Goal: Task Accomplishment & Management: Use online tool/utility

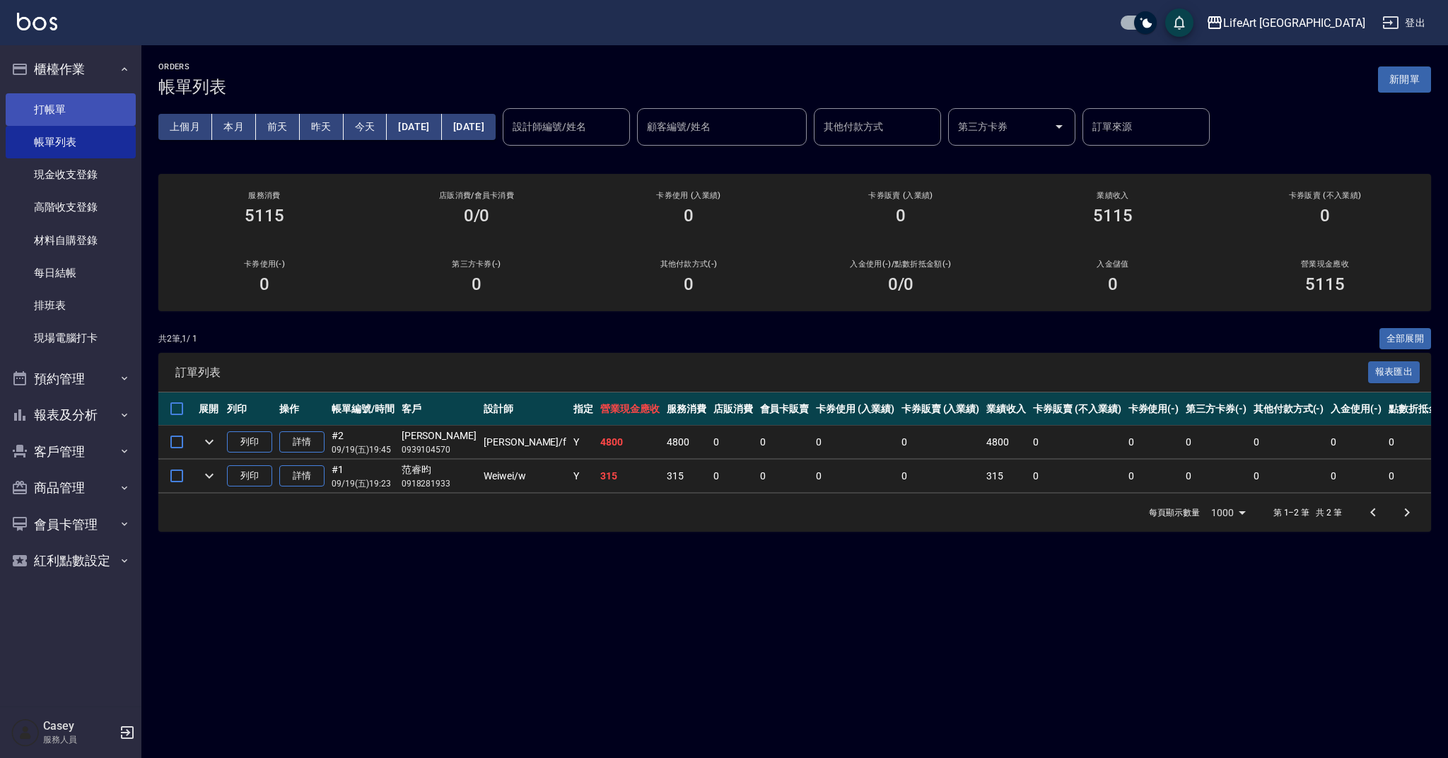
click at [76, 114] on link "打帳單" at bounding box center [71, 109] width 130 height 33
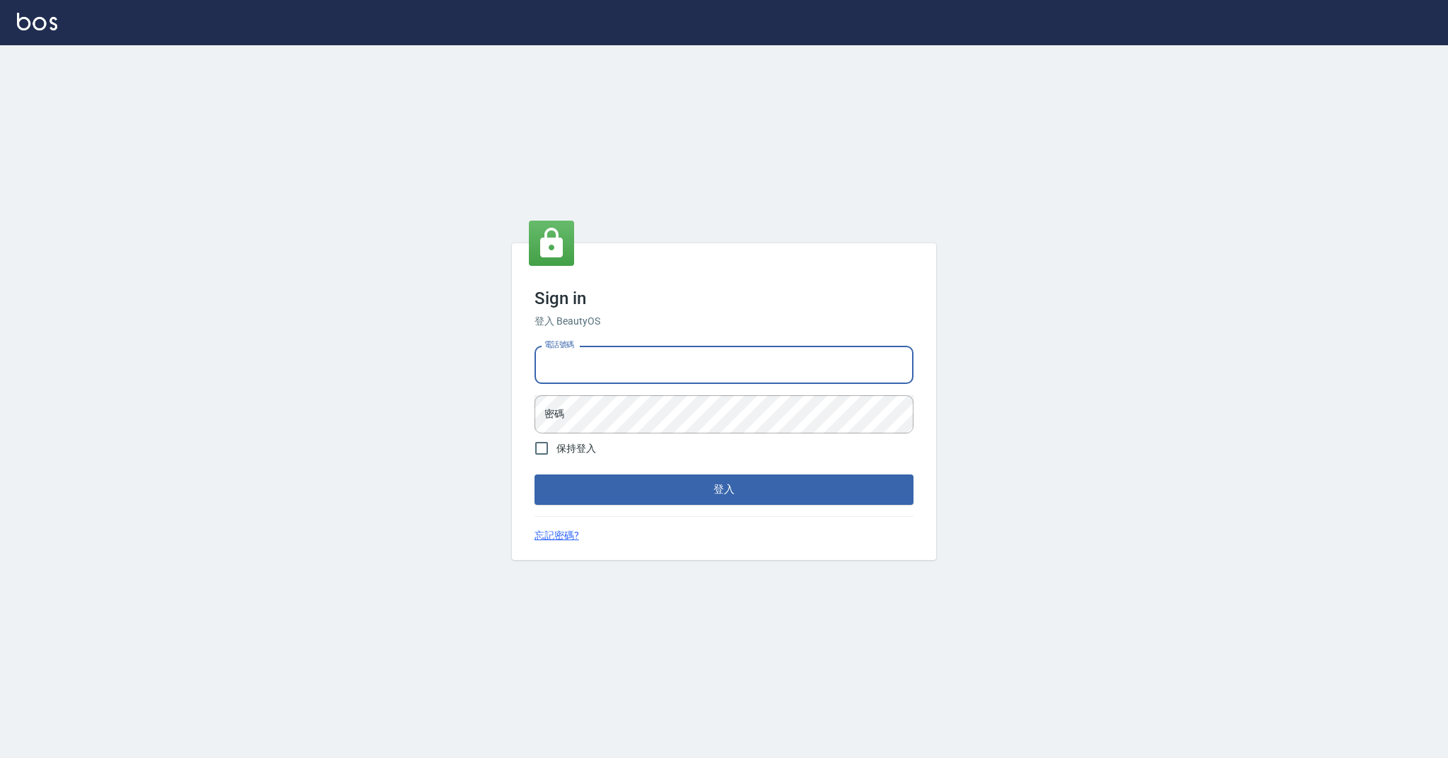
type input "0989368139"
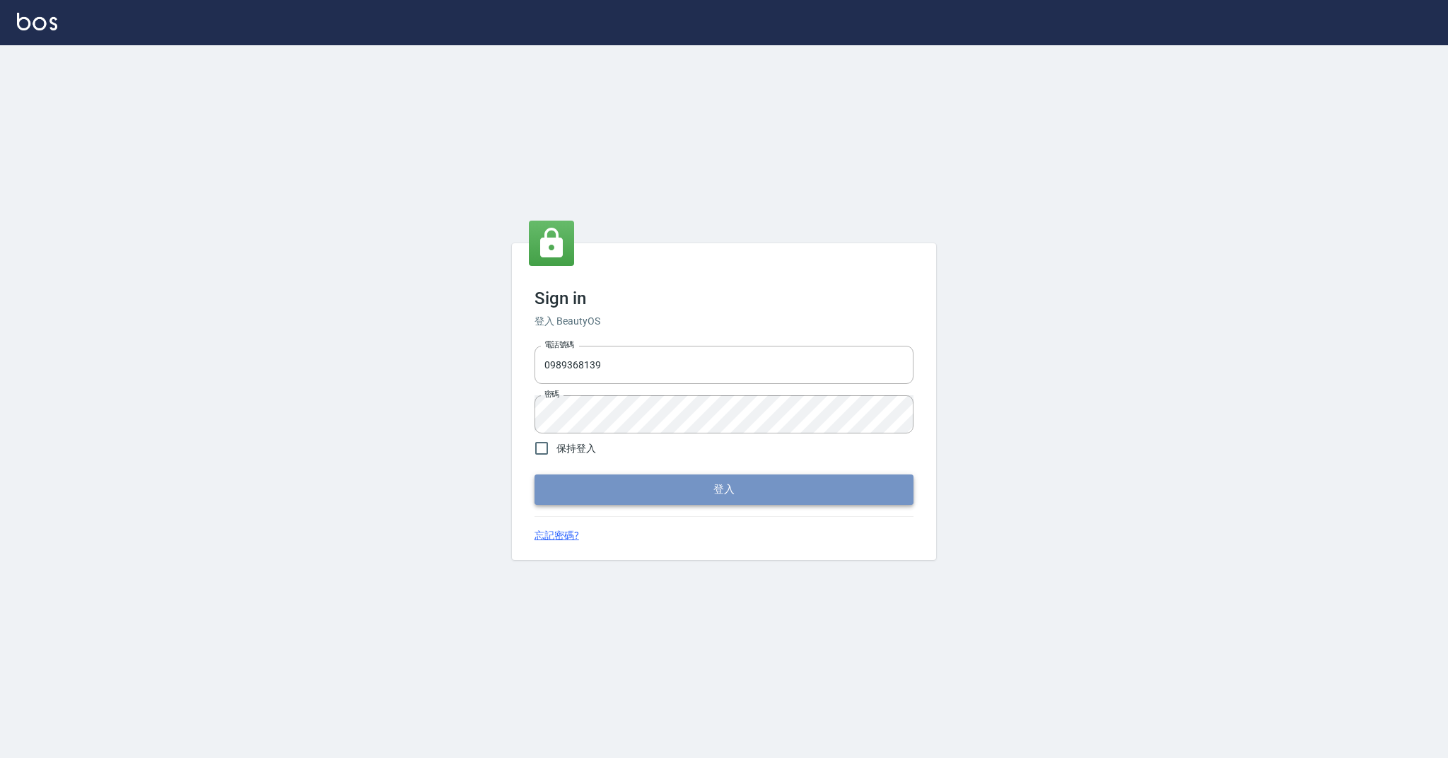
click at [667, 487] on button "登入" at bounding box center [724, 490] width 379 height 30
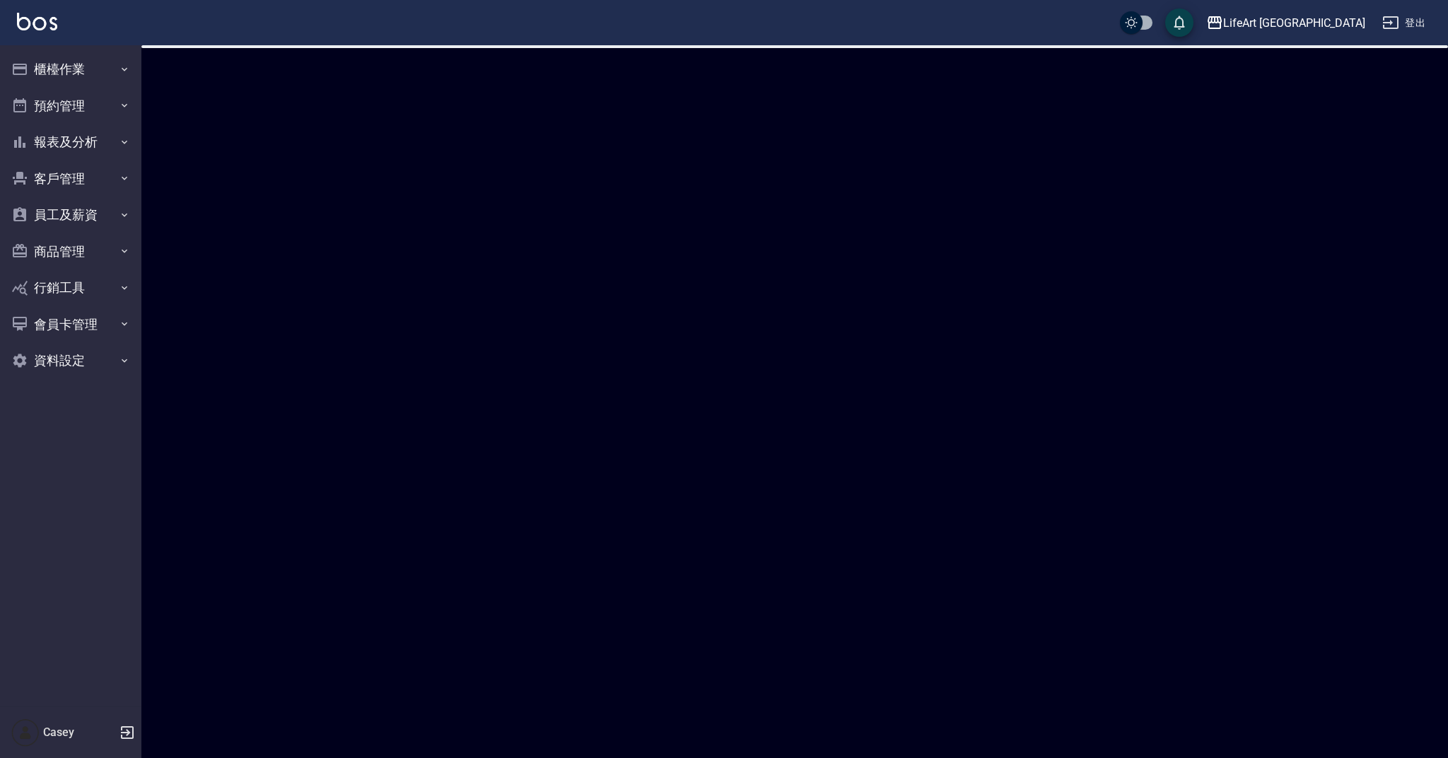
checkbox input "true"
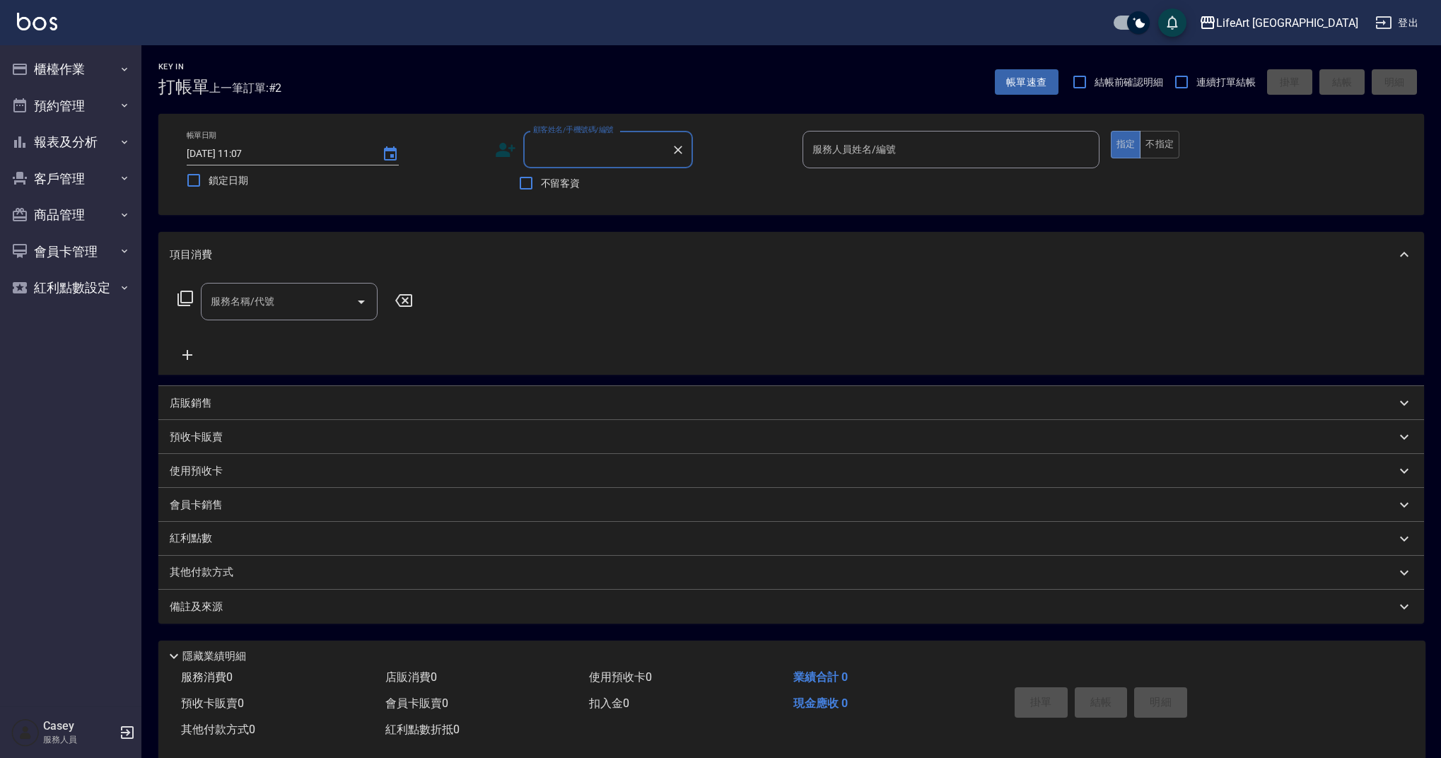
click at [591, 147] on input "顧客姓名/手機號碼/編號" at bounding box center [598, 149] width 136 height 25
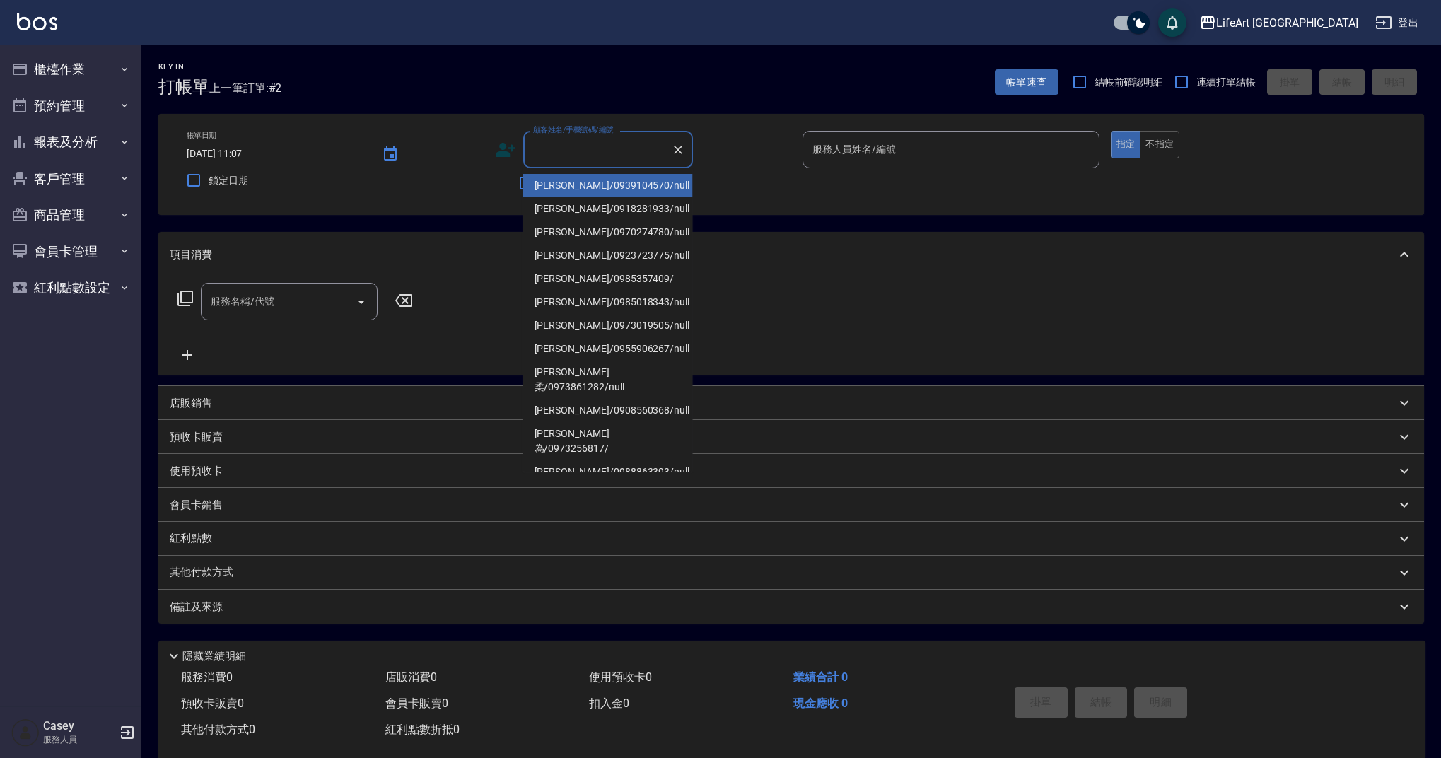
click at [591, 147] on input "顧客姓名/手機號碼/編號" at bounding box center [598, 149] width 136 height 25
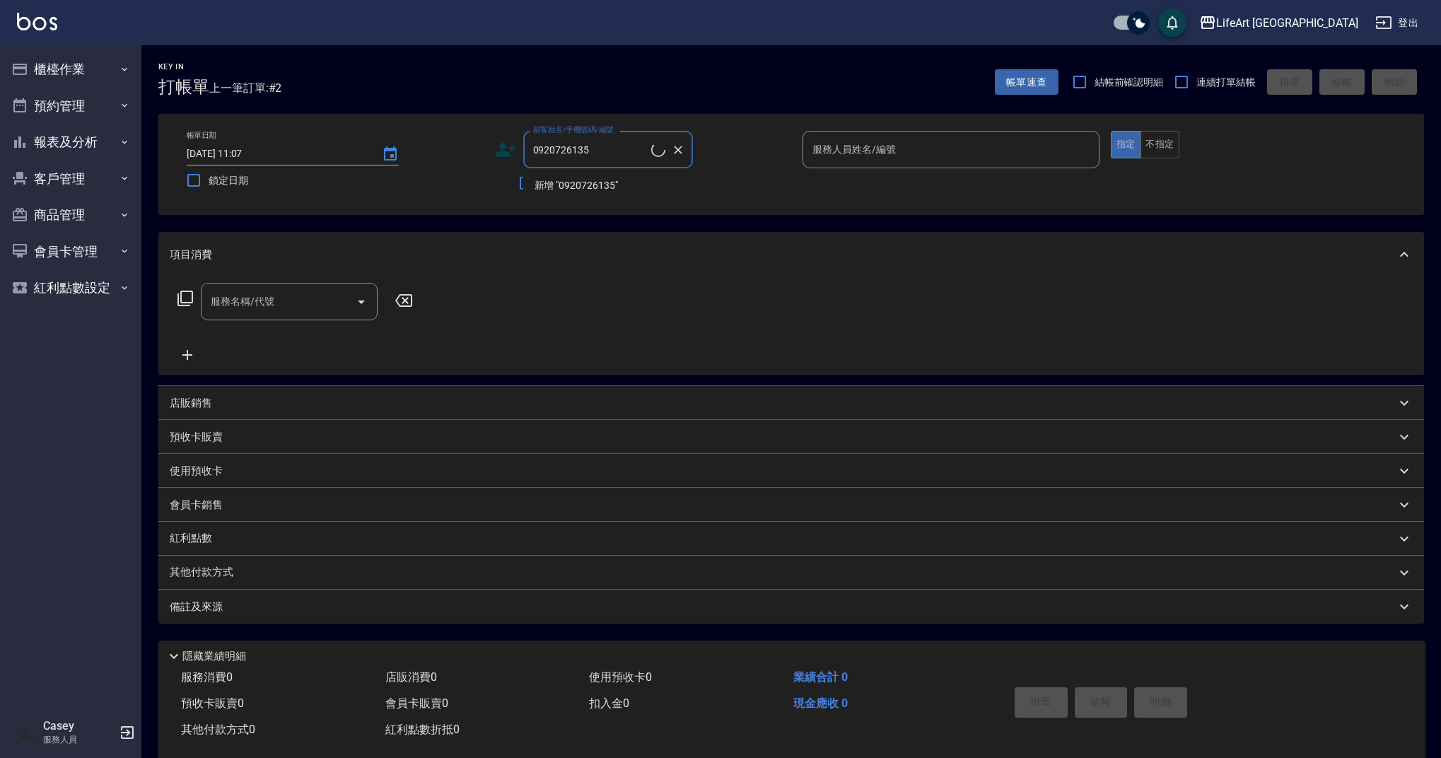
type input "[PERSON_NAME]/0920726135/"
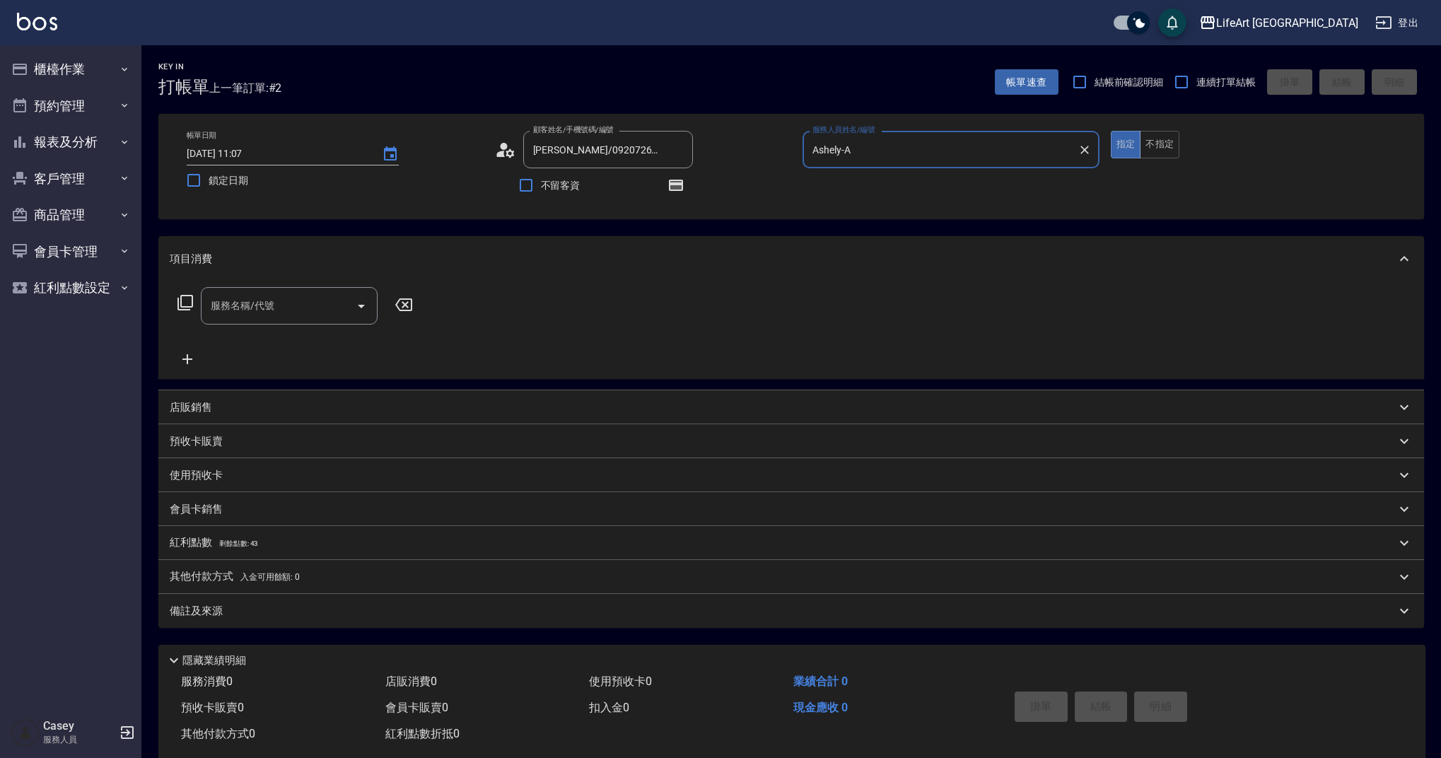
type input "Ashely-A"
click at [509, 146] on icon at bounding box center [505, 149] width 21 height 21
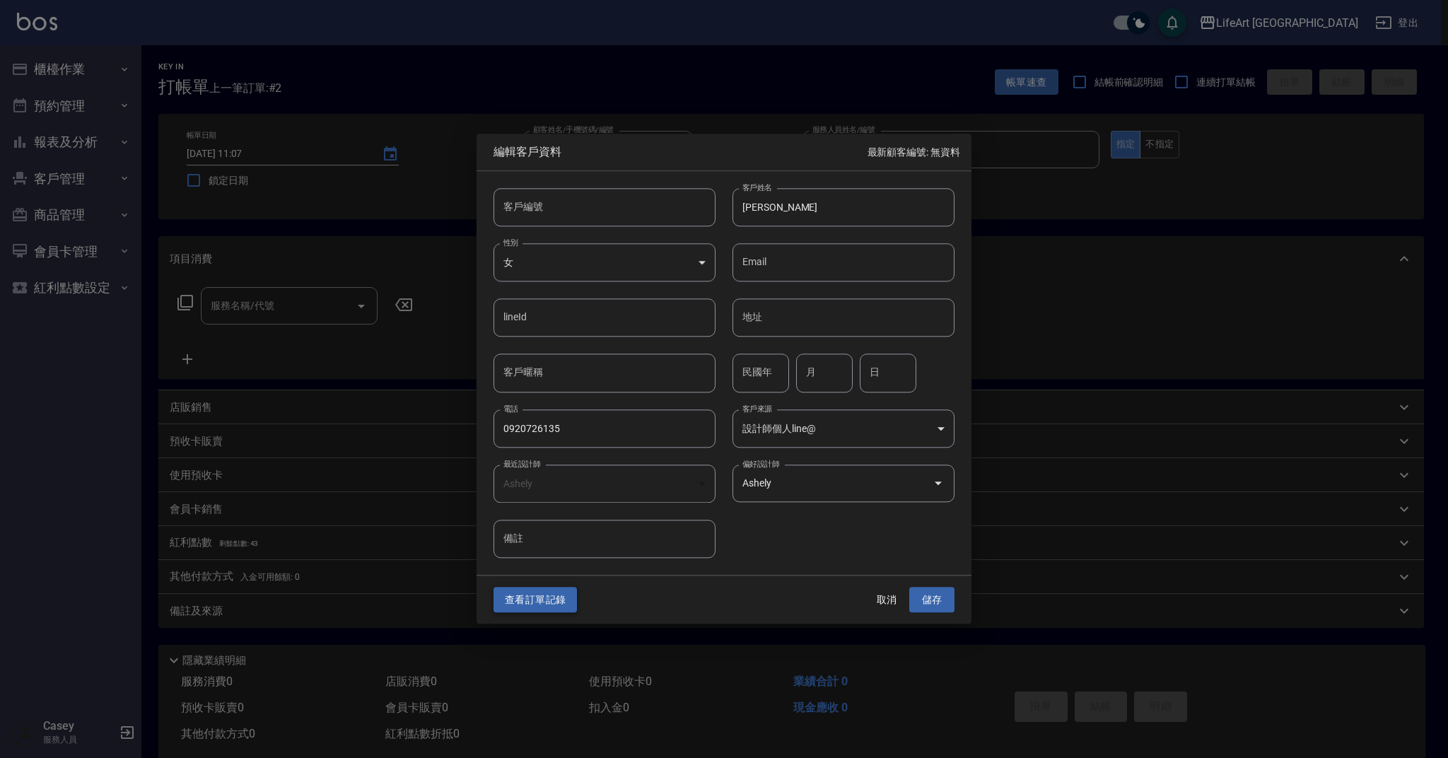
click at [542, 610] on button "查看訂單記錄" at bounding box center [535, 600] width 83 height 26
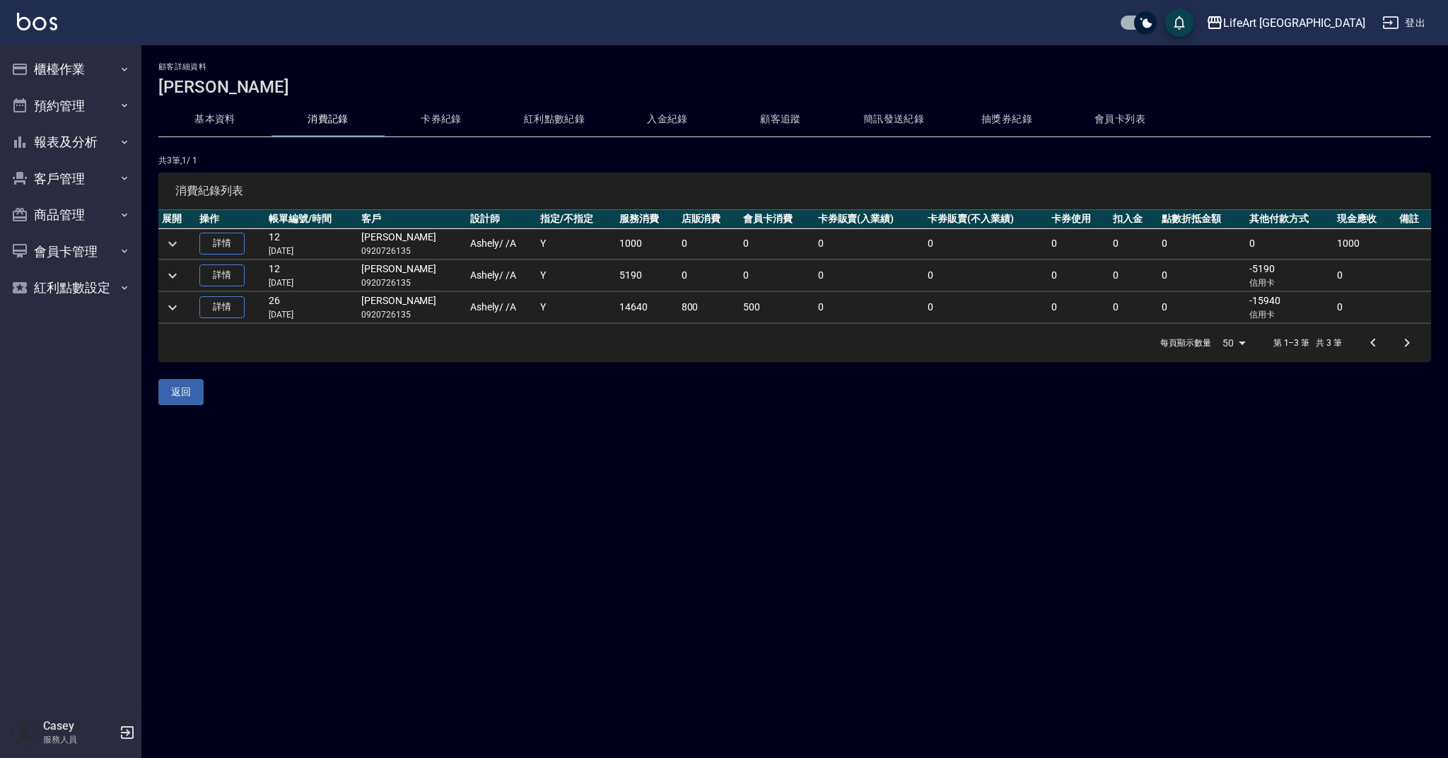
click at [168, 277] on icon "expand row" at bounding box center [172, 275] width 17 height 17
